Goal: Check status: Check status

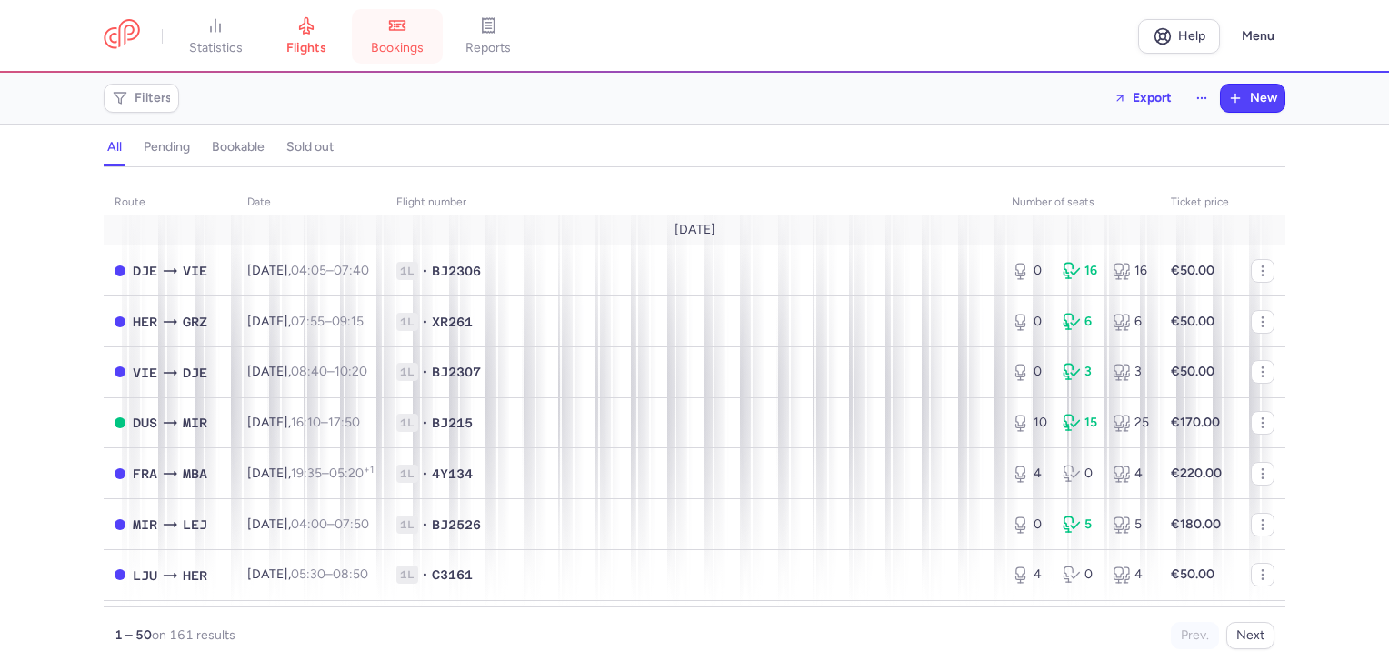
click at [402, 41] on span "bookings" at bounding box center [397, 48] width 53 height 16
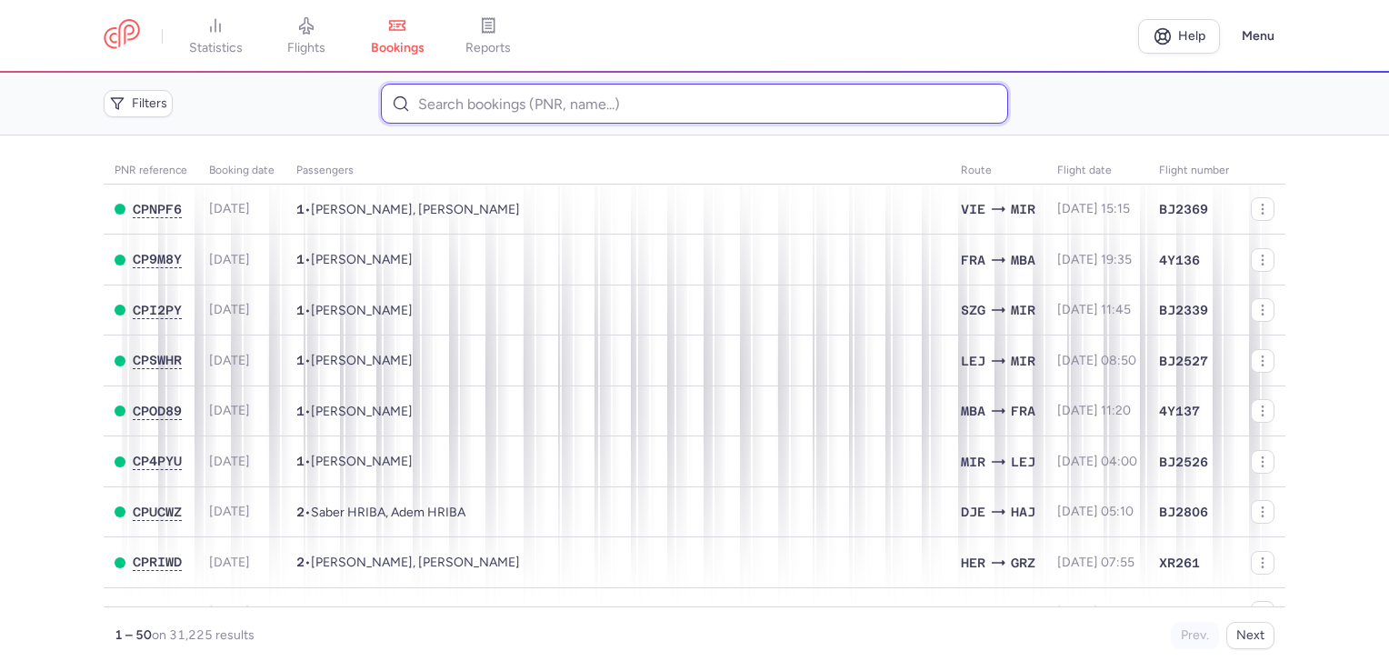
click at [458, 112] on input at bounding box center [694, 104] width 626 height 40
paste input "Cpbi3p"
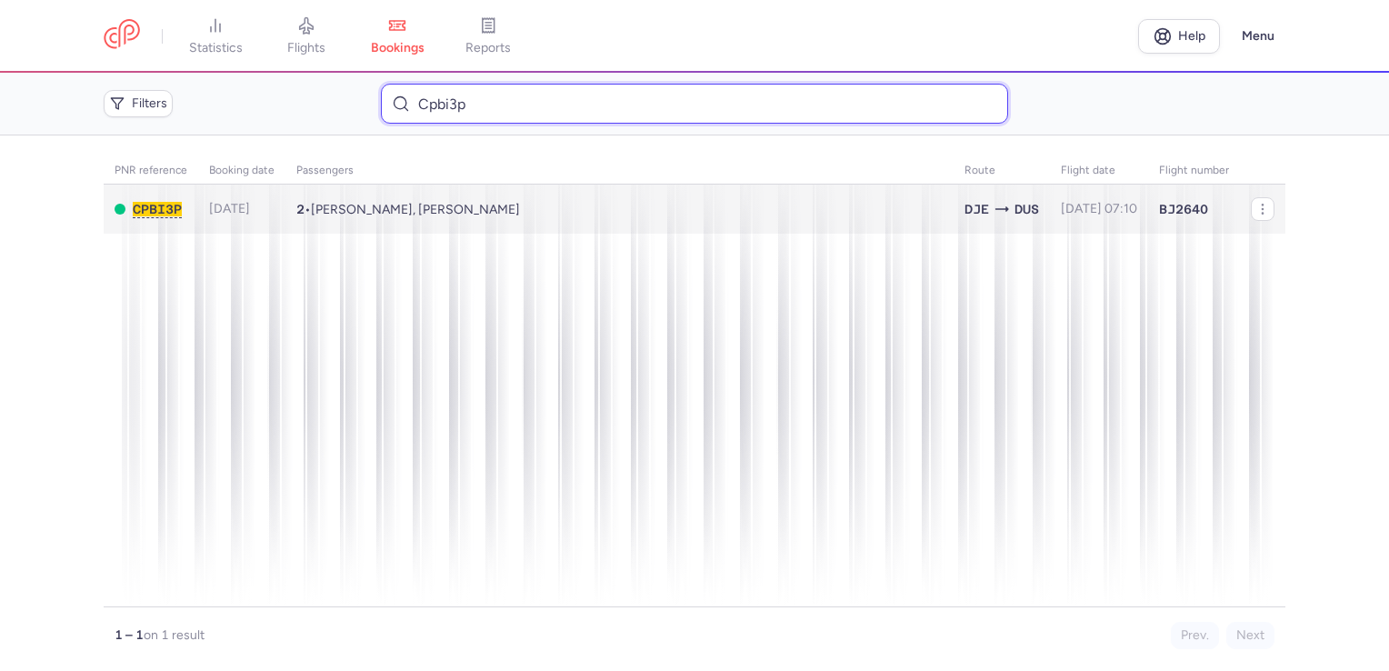
type input "Cpbi3p"
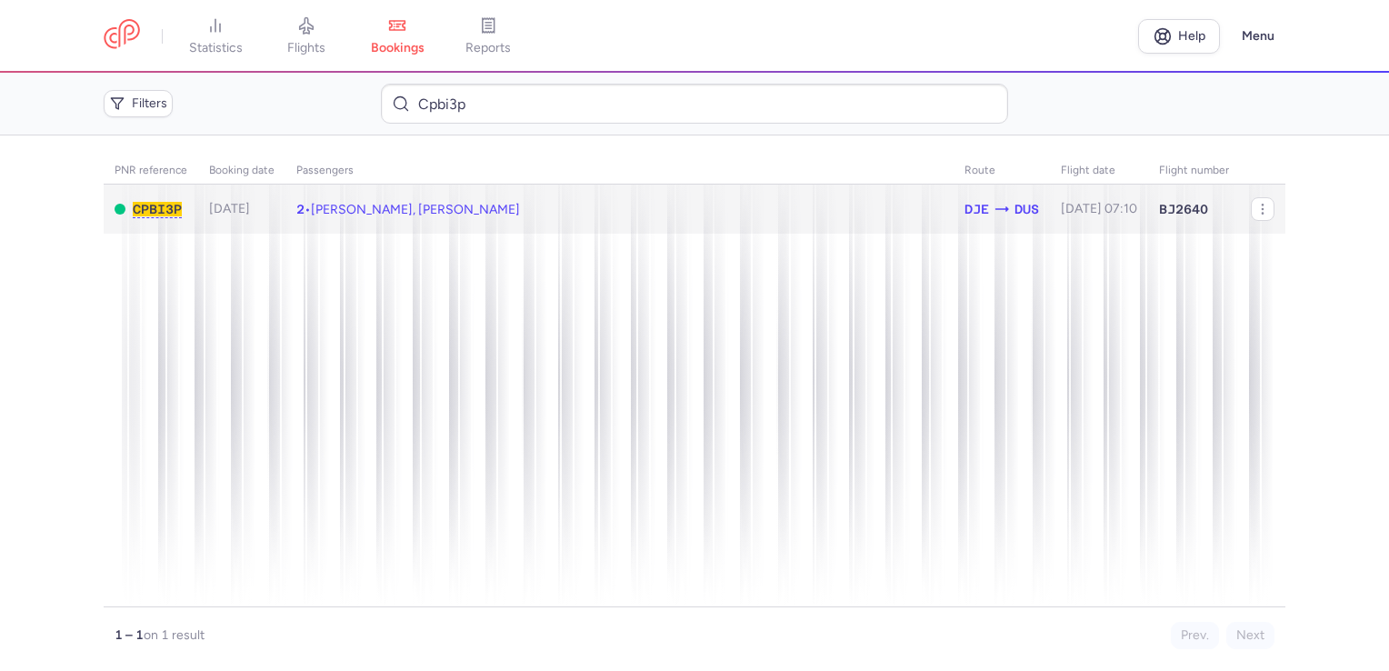
click at [1050, 211] on td "2 • Rania LAGHMARI, [PERSON_NAME]" at bounding box center [1099, 209] width 98 height 50
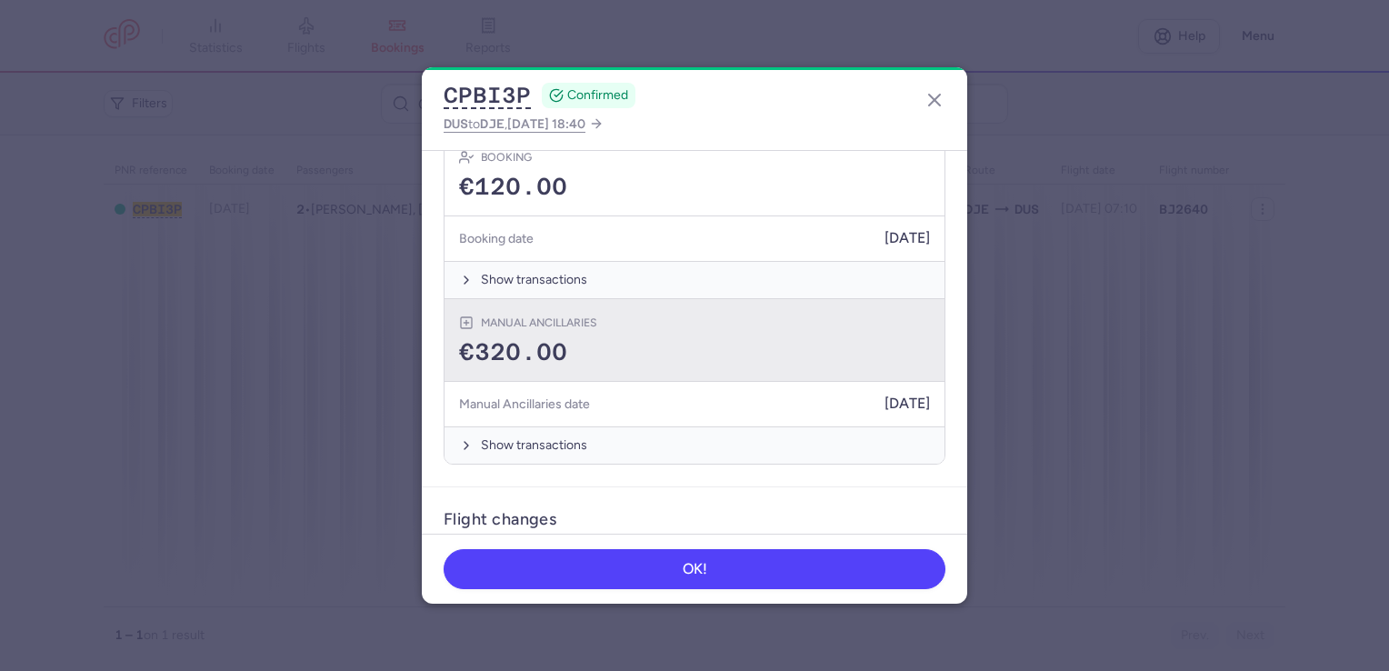
scroll to position [636, 0]
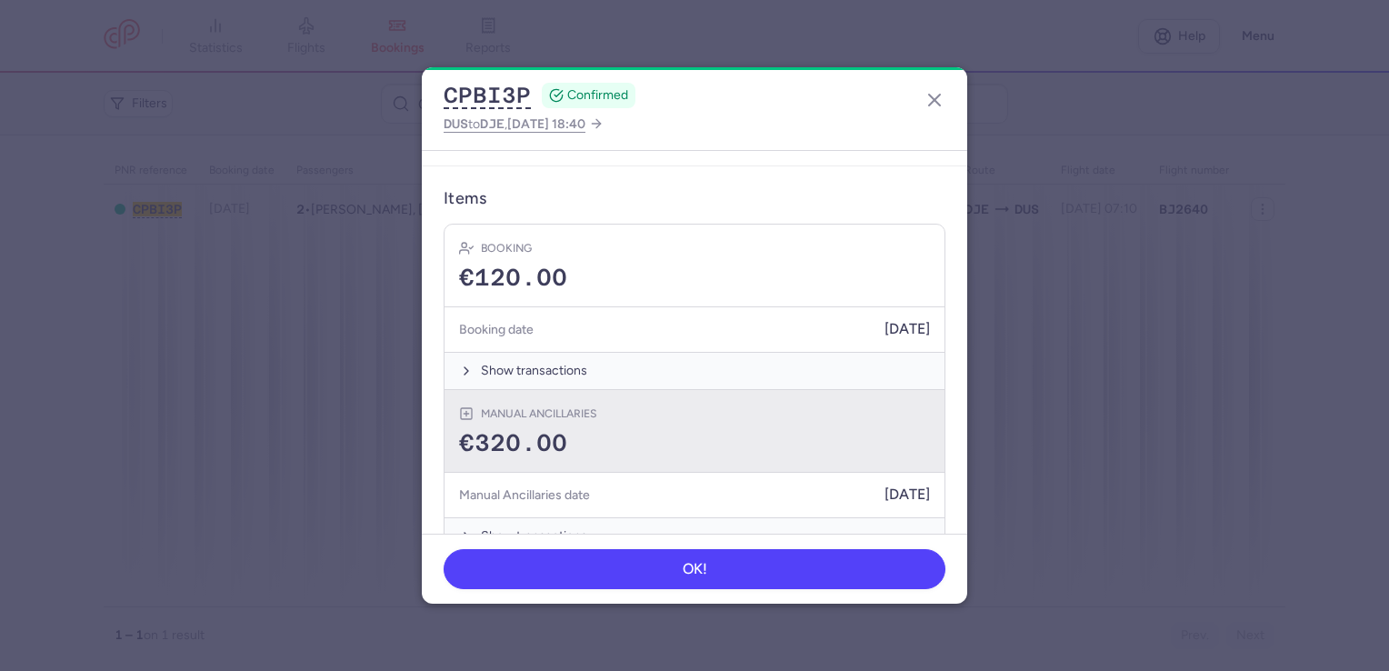
click at [467, 406] on icon at bounding box center [466, 413] width 15 height 15
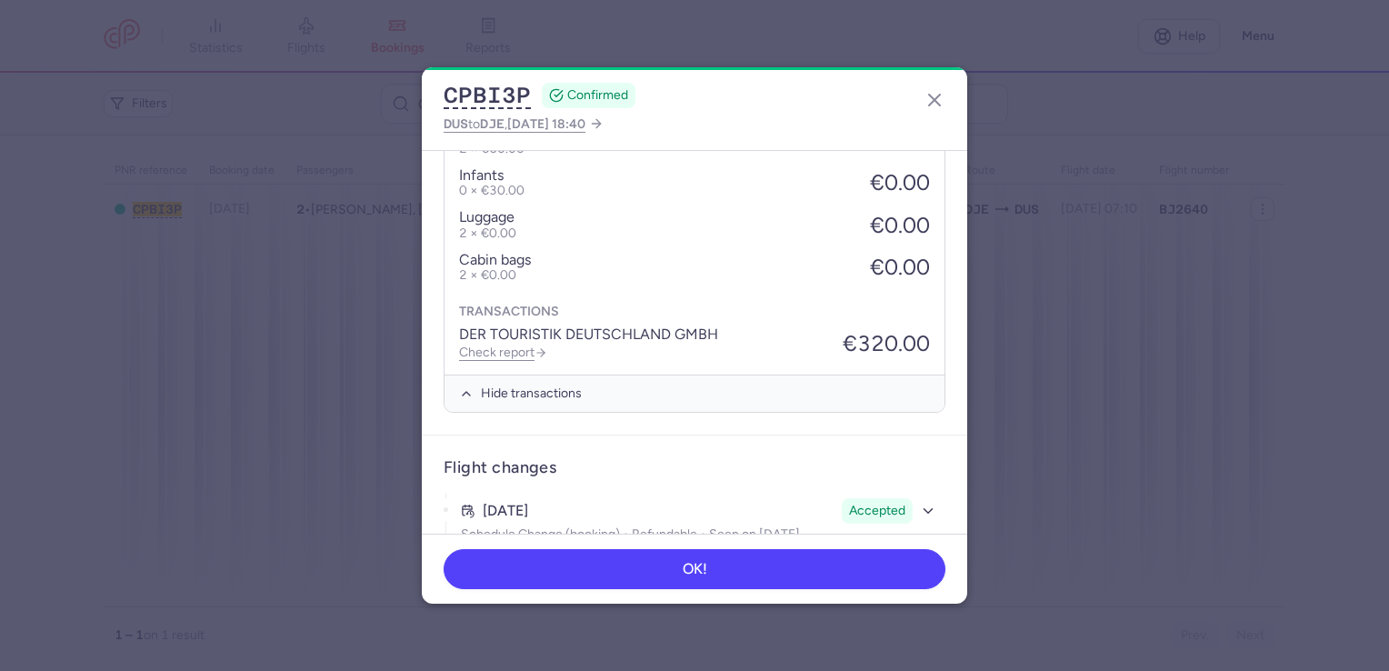
scroll to position [904, 0]
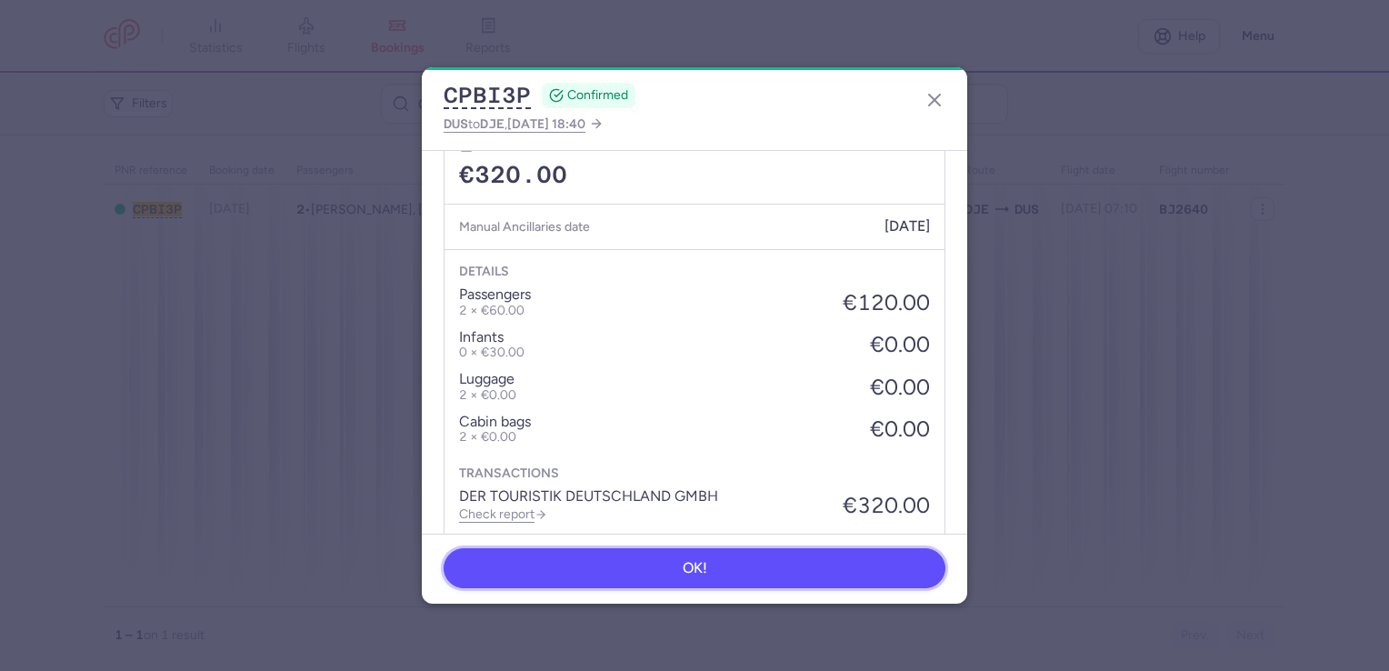
click at [794, 575] on button "OK!" at bounding box center [694, 568] width 502 height 40
